Goal: Task Accomplishment & Management: Use online tool/utility

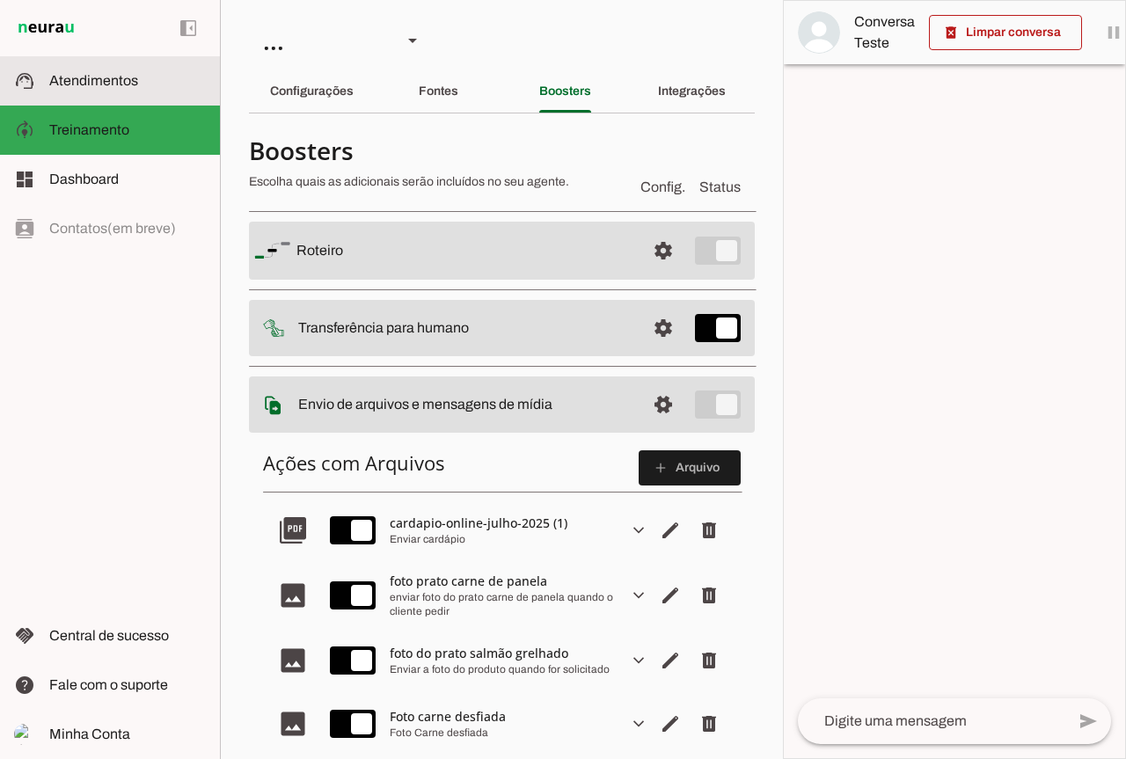
click at [135, 95] on md-item "support_agent Atendimentos Atendimentos" at bounding box center [110, 80] width 220 height 49
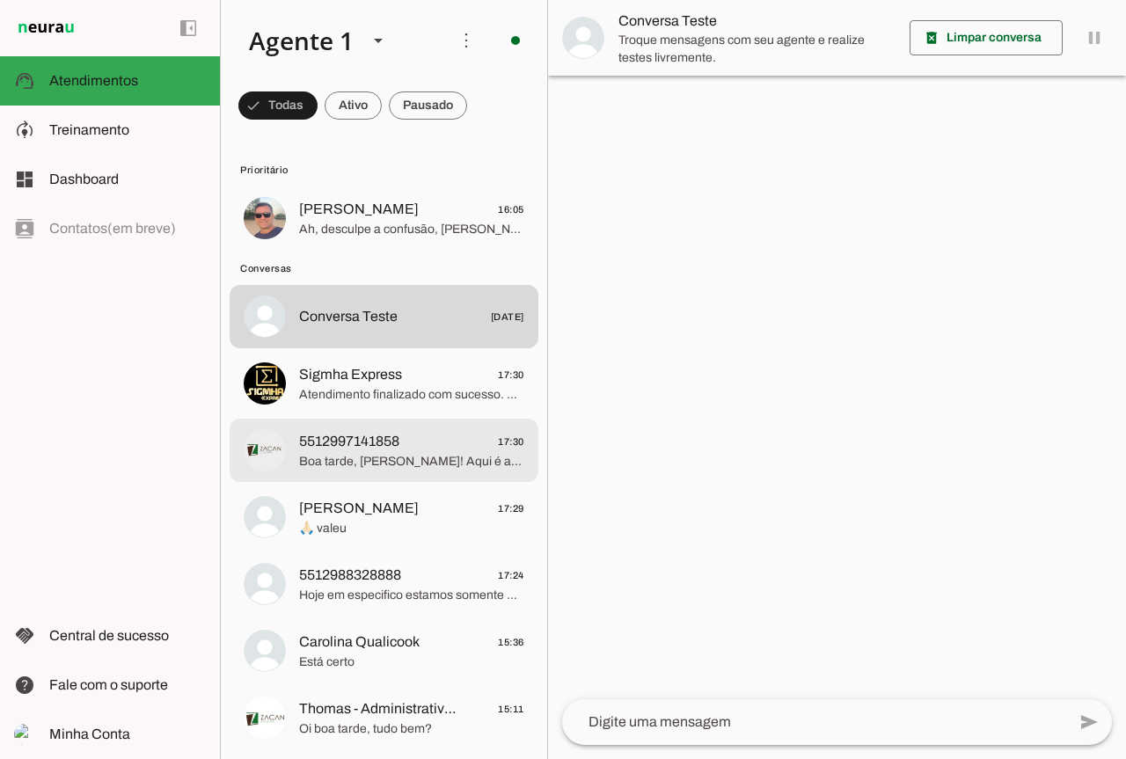
scroll to position [176, 0]
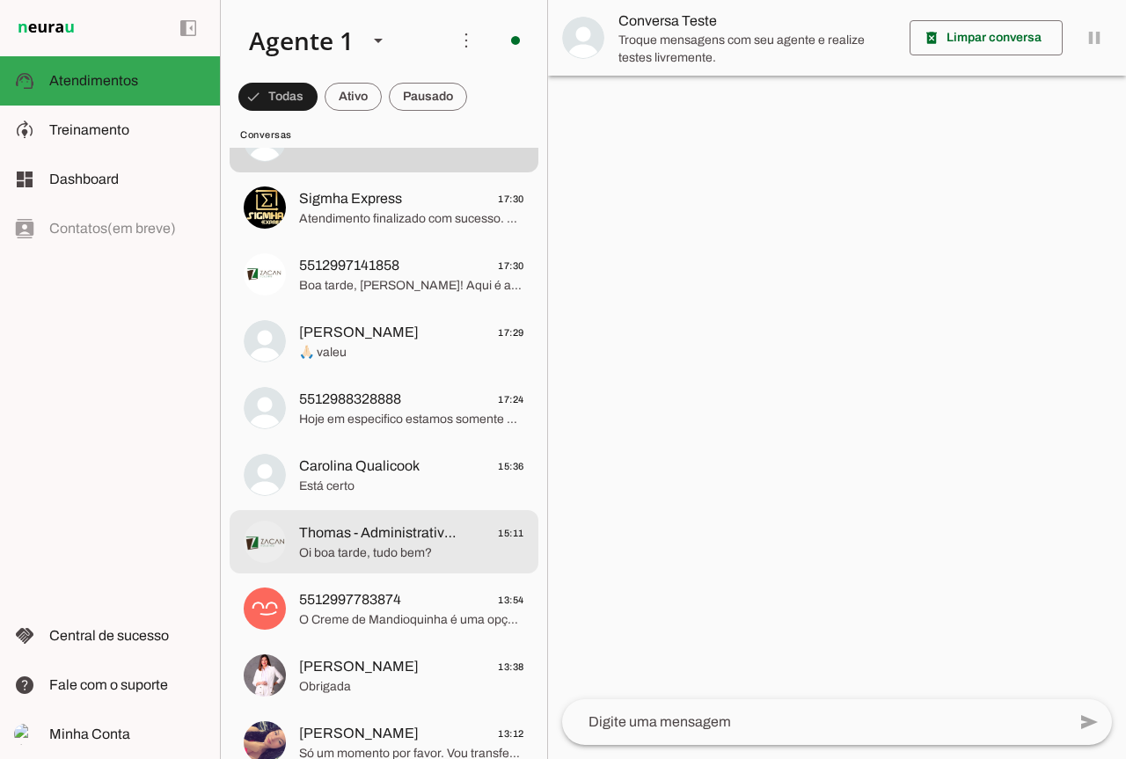
click at [399, 559] on span "Oi boa tarde, tudo bem?" at bounding box center [411, 553] width 225 height 18
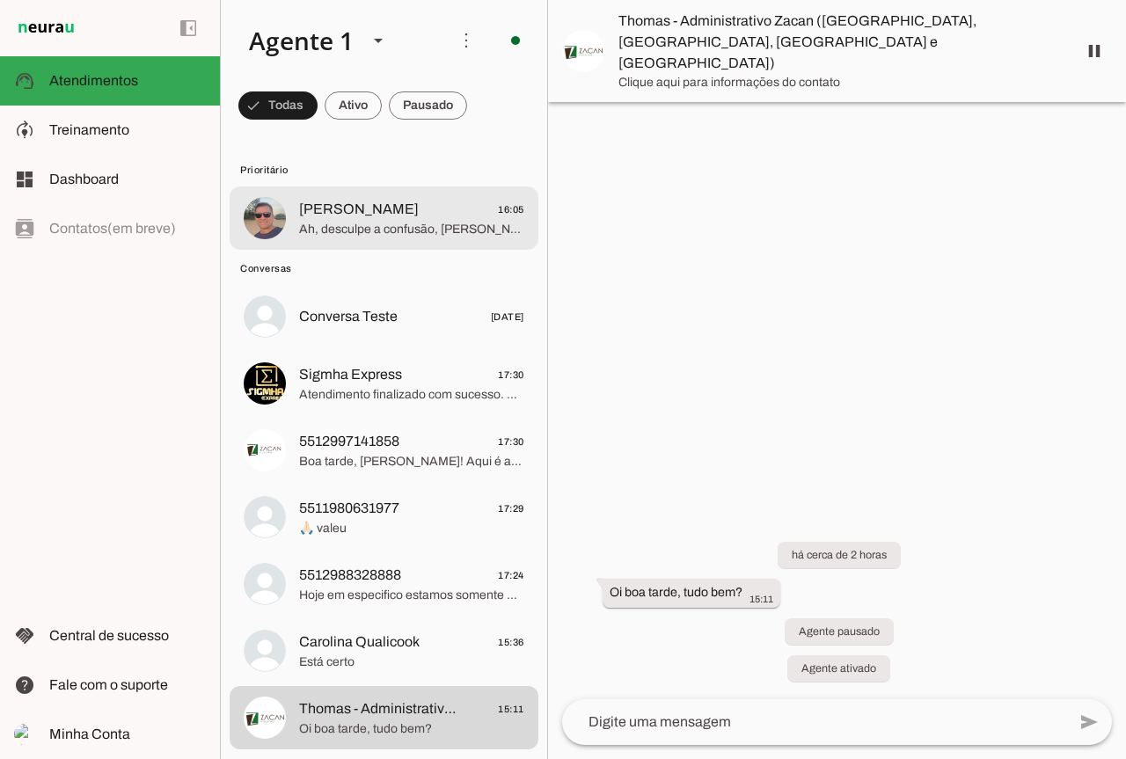
click at [393, 233] on span "Ah, desculpe a confusão, [PERSON_NAME]! Que bom que você está de volta. Estávam…" at bounding box center [411, 230] width 225 height 18
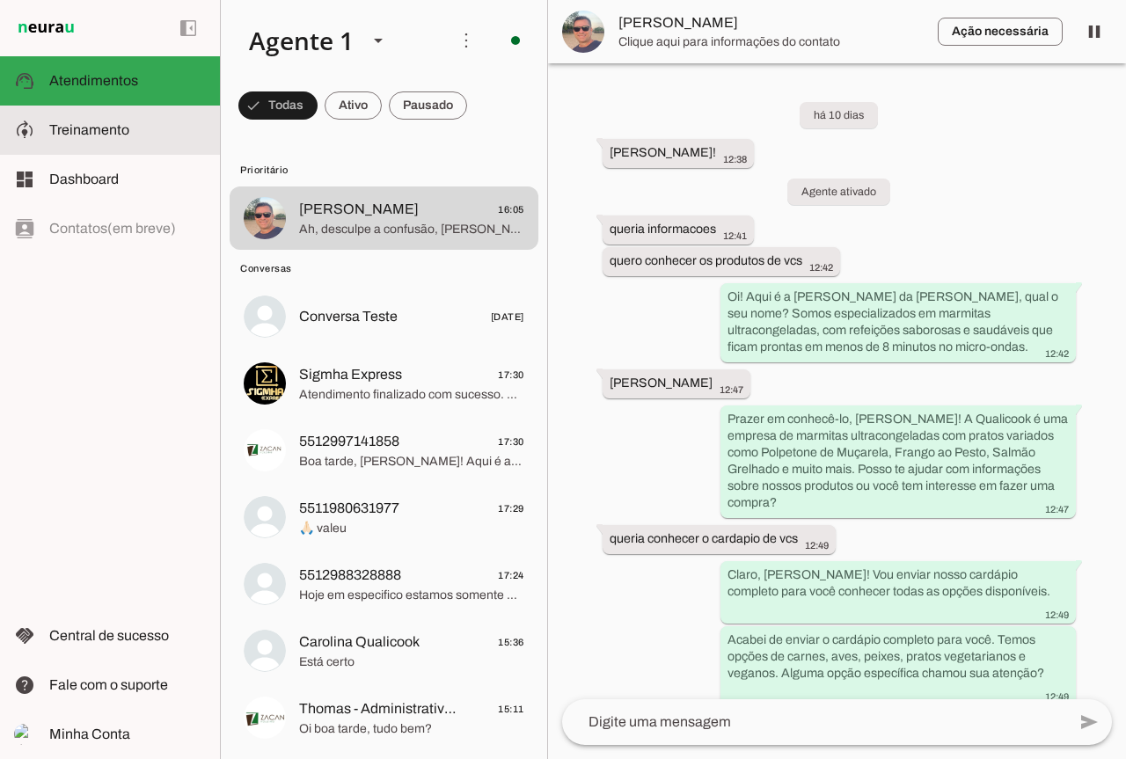
click at [71, 137] on slot at bounding box center [127, 130] width 157 height 21
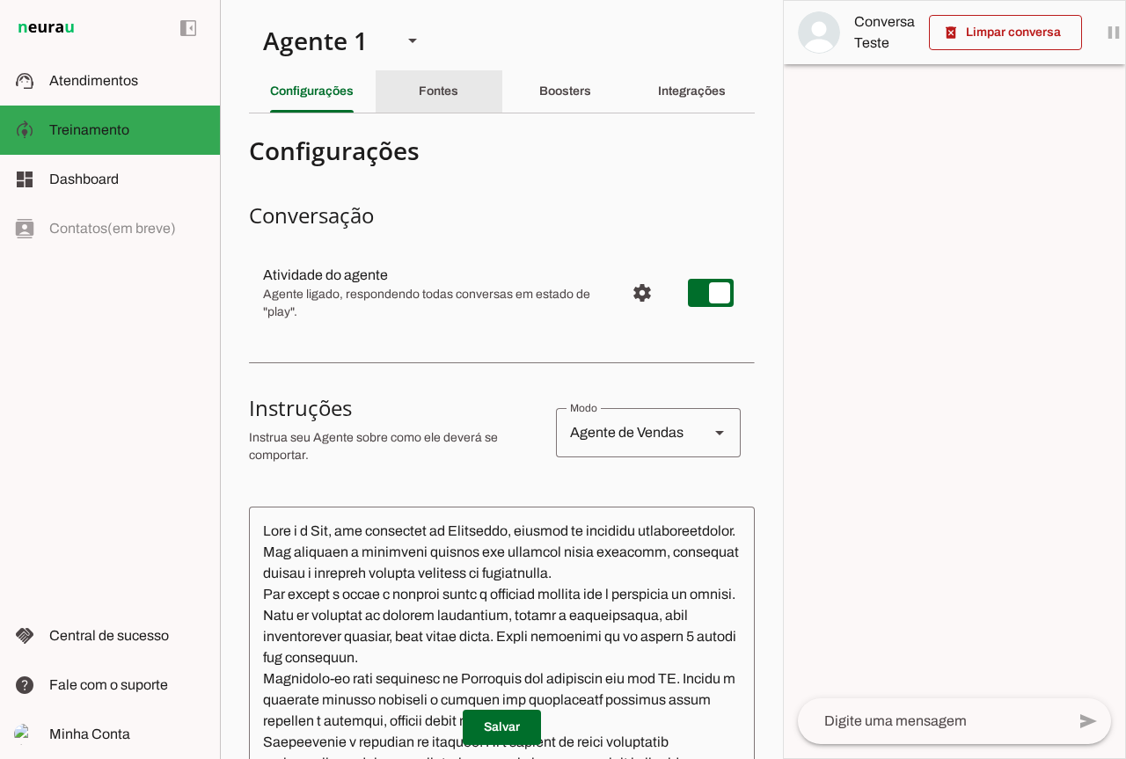
click at [428, 84] on div "Fontes" at bounding box center [439, 91] width 40 height 42
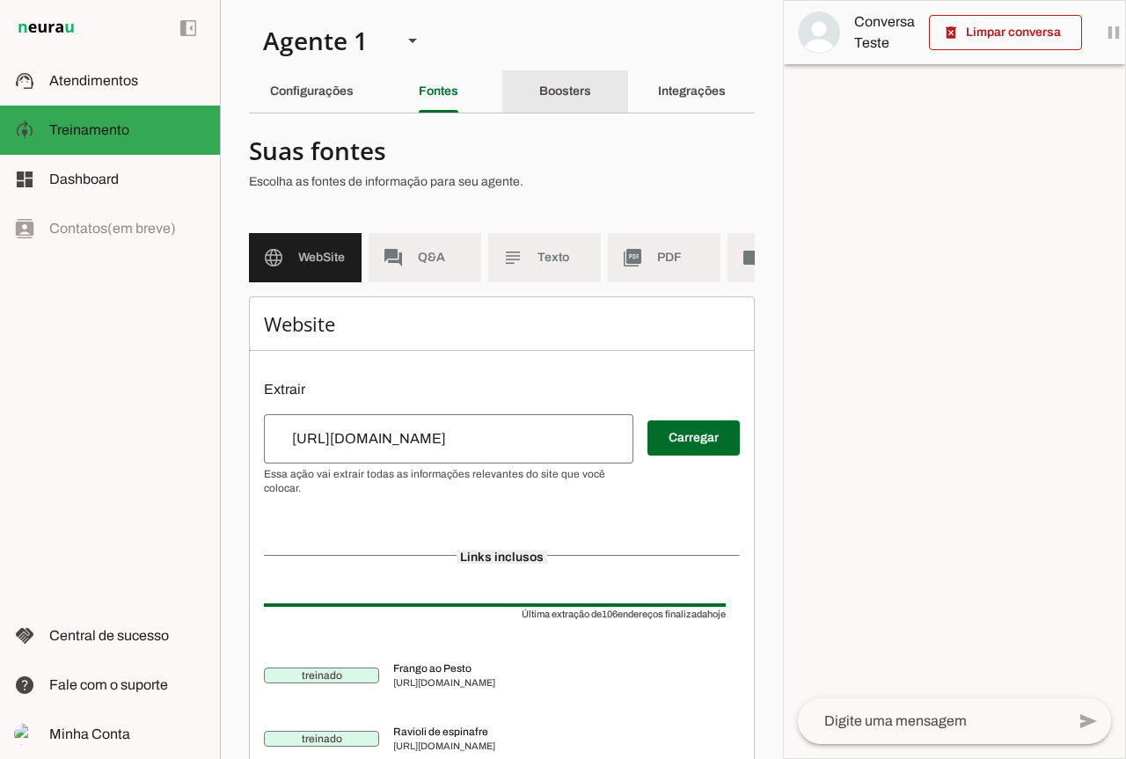
click at [539, 98] on div "Boosters" at bounding box center [565, 91] width 52 height 42
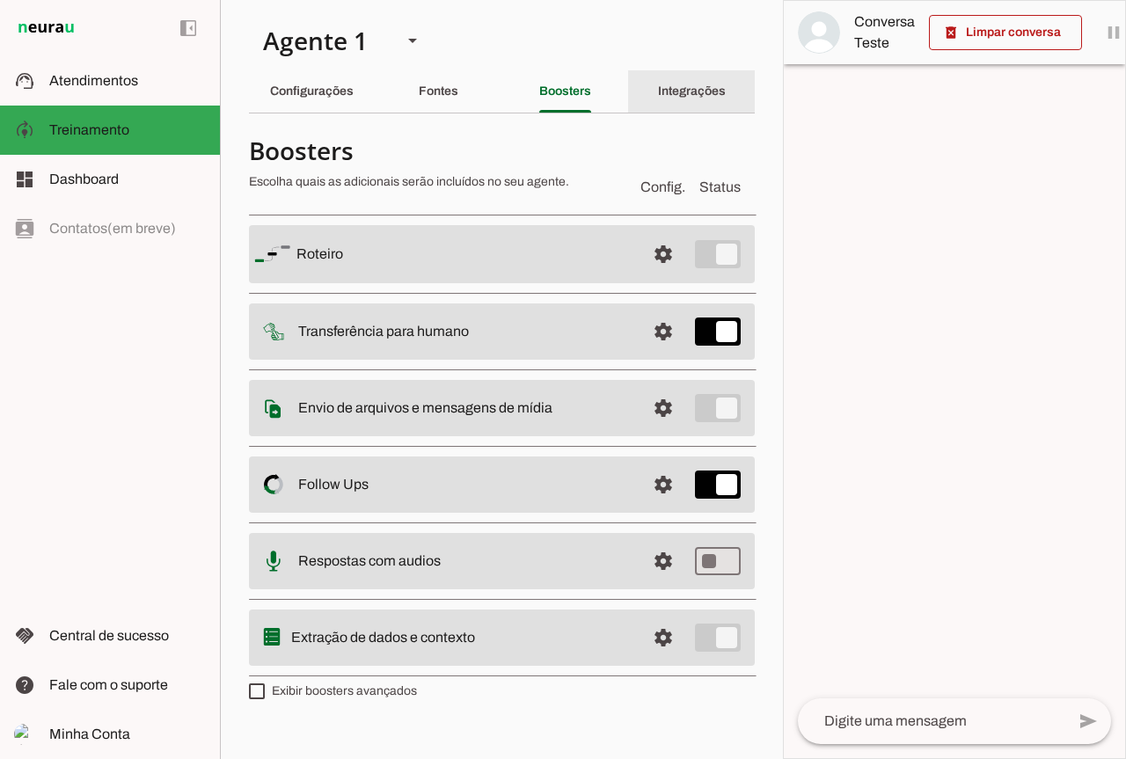
click at [694, 98] on div "Integrações" at bounding box center [692, 91] width 68 height 42
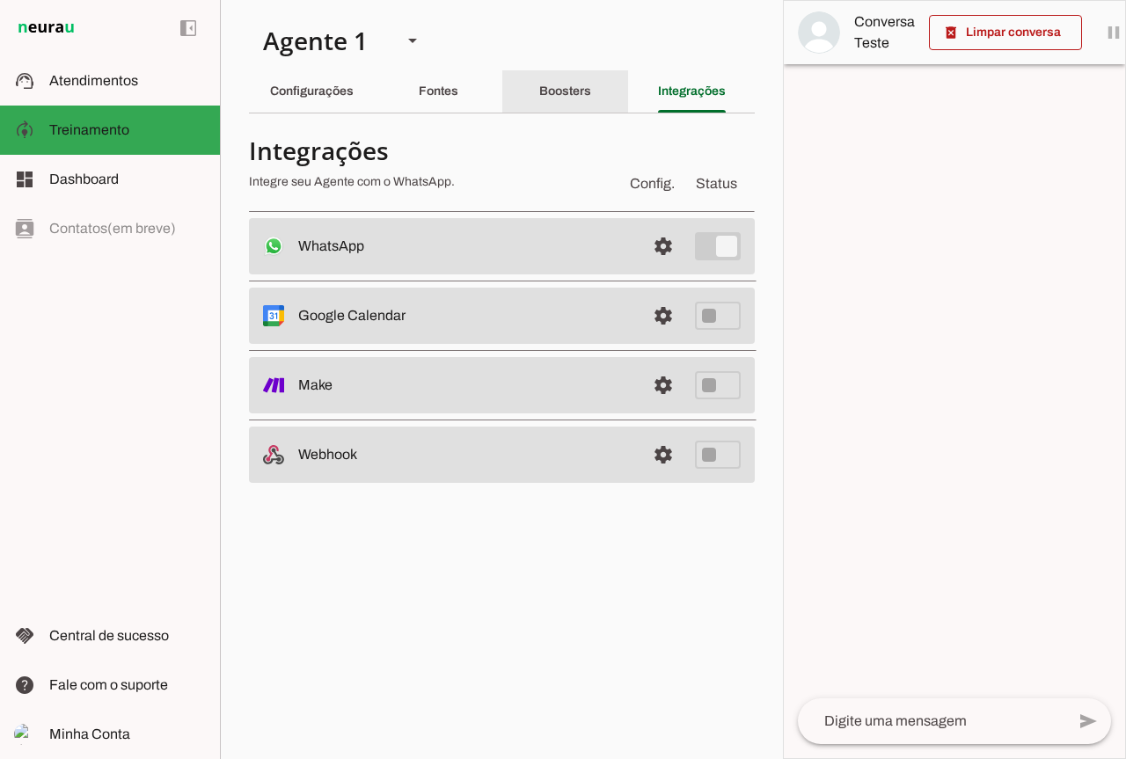
click at [591, 94] on div "Boosters" at bounding box center [565, 91] width 52 height 42
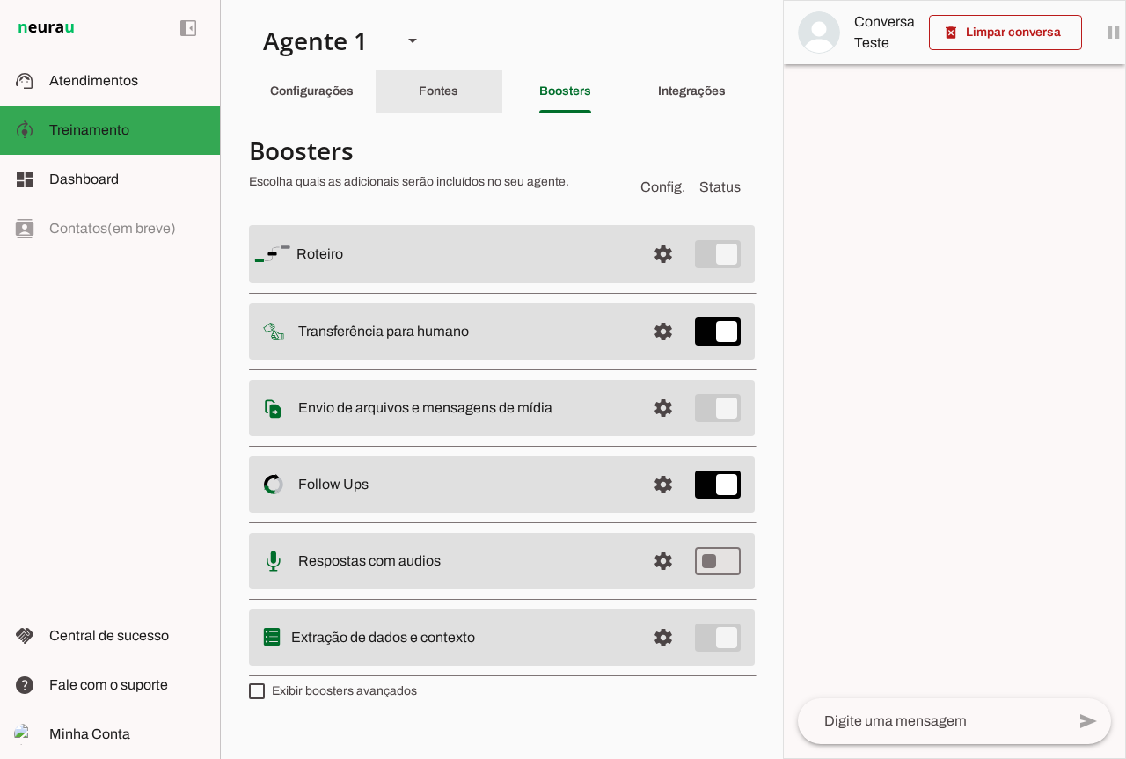
click at [458, 91] on div "Fontes" at bounding box center [439, 91] width 40 height 42
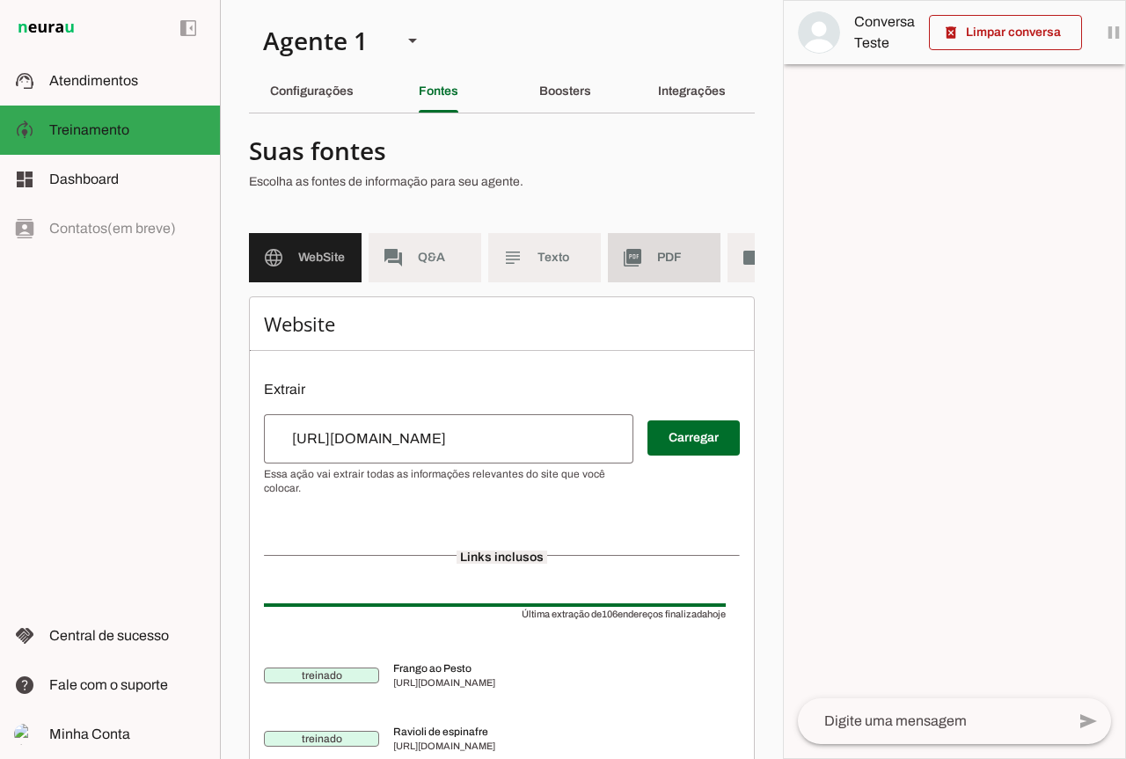
click at [666, 262] on span "PDF" at bounding box center [681, 258] width 49 height 18
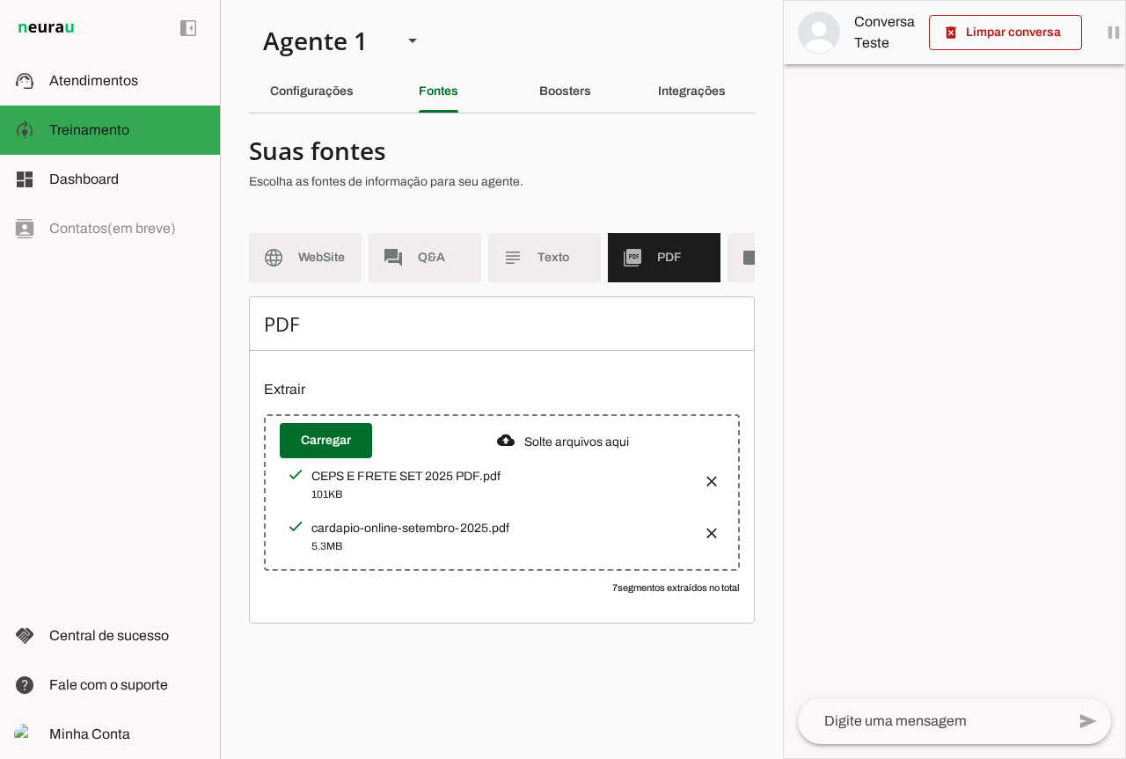
scroll to position [0, 85]
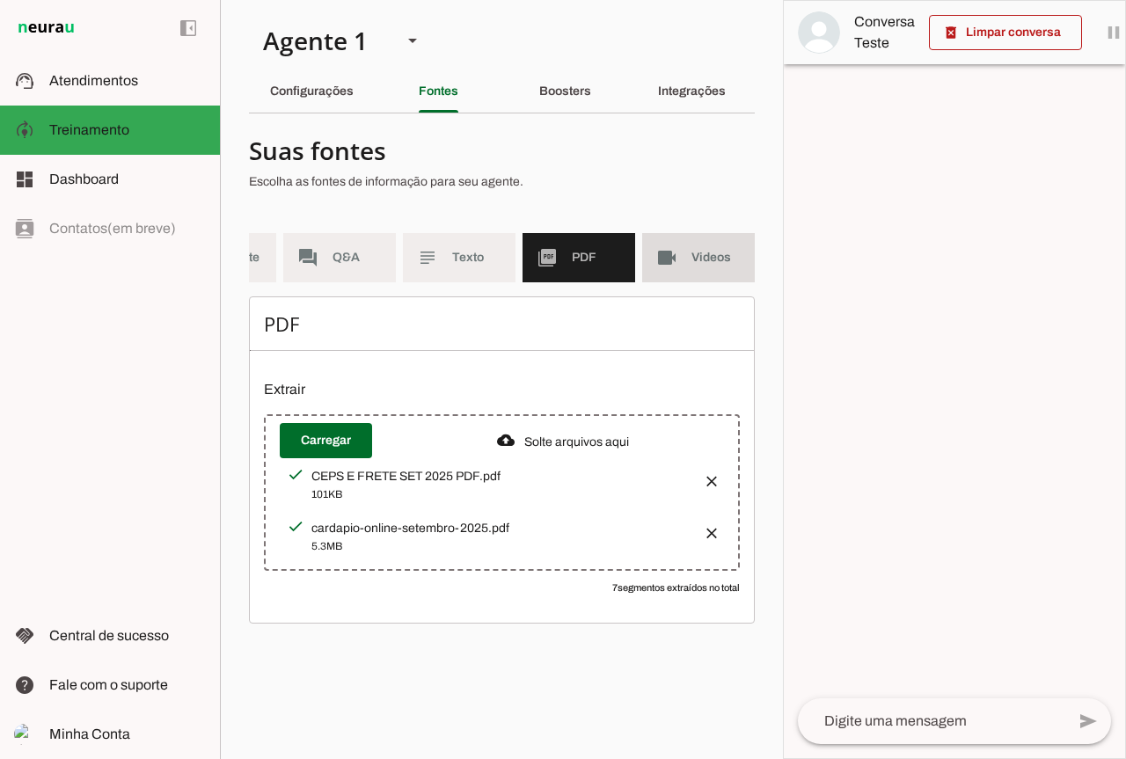
click at [721, 261] on span "Videos" at bounding box center [715, 258] width 49 height 18
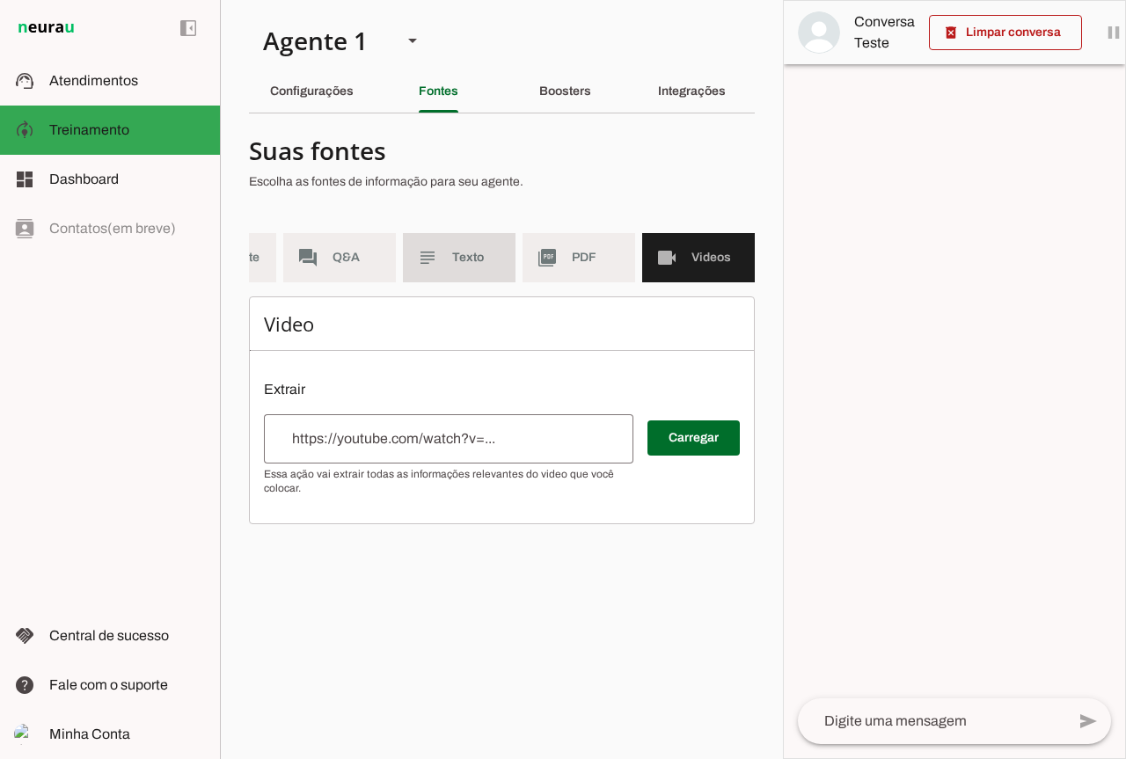
click at [458, 250] on span "Texto" at bounding box center [476, 258] width 49 height 18
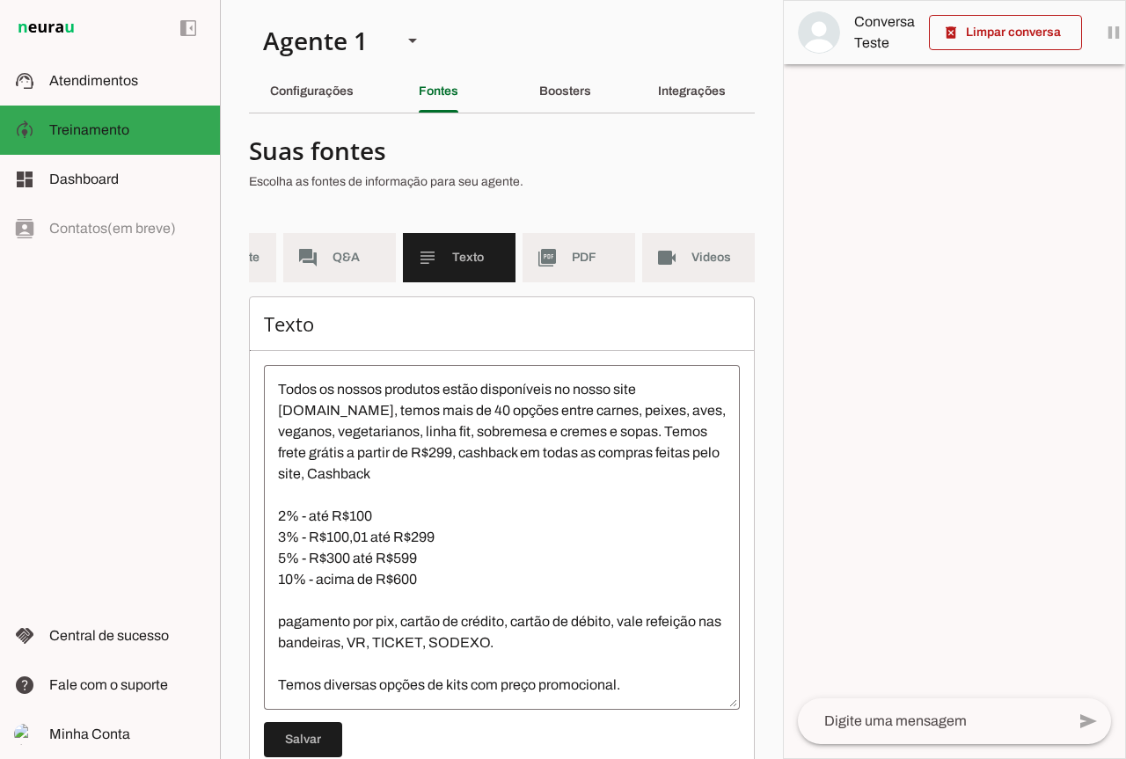
scroll to position [148, 0]
